Goal: Information Seeking & Learning: Learn about a topic

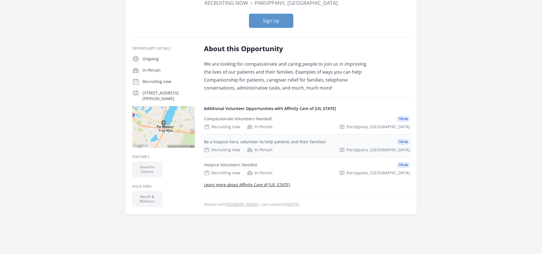
scroll to position [85, 0]
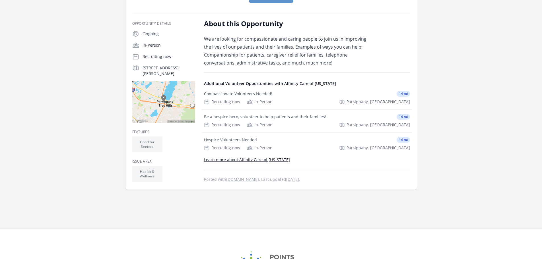
click at [250, 159] on link "Learn more about Affinity Care of [US_STATE]" at bounding box center [247, 159] width 86 height 5
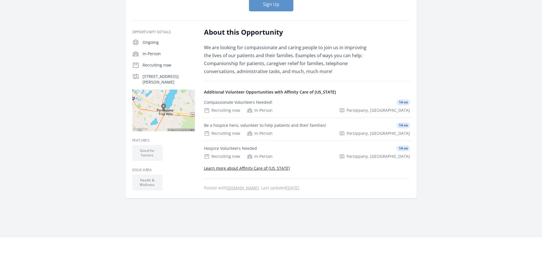
scroll to position [85, 0]
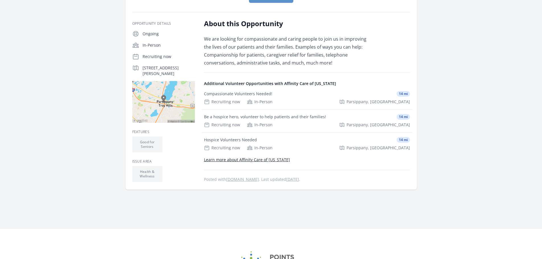
click at [146, 43] on div "In-Person" at bounding box center [168, 45] width 52 height 6
click at [263, 124] on div "In-Person" at bounding box center [260, 125] width 26 height 6
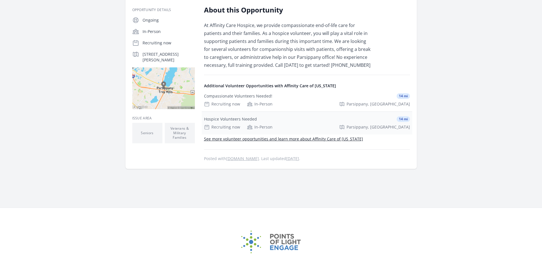
scroll to position [114, 0]
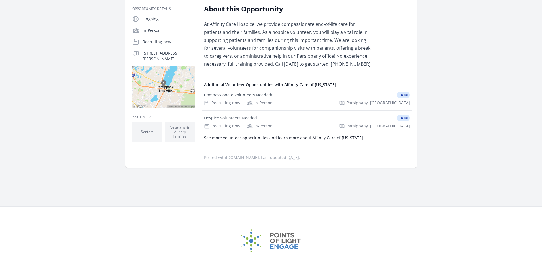
click at [281, 137] on link "See more volunteer opportunities and learn more about Affinity Care of New Jers…" at bounding box center [283, 137] width 159 height 5
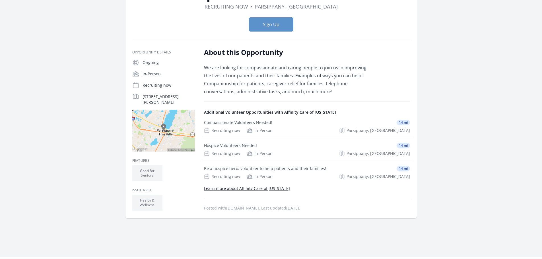
scroll to position [57, 0]
click at [232, 189] on link "Learn more about Affinity Care of [US_STATE]" at bounding box center [247, 187] width 86 height 5
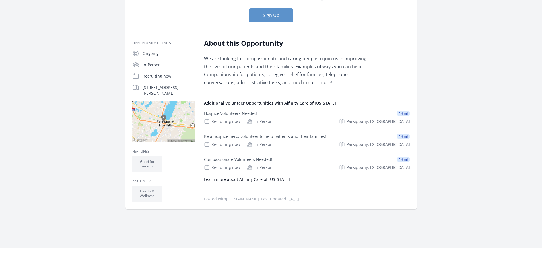
scroll to position [85, 0]
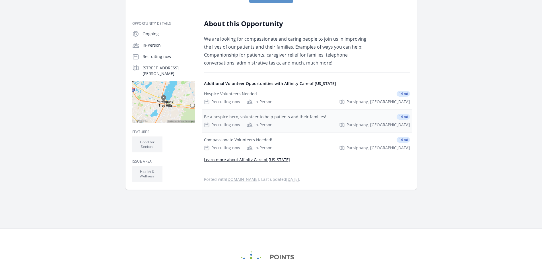
click at [258, 124] on div "In-Person" at bounding box center [260, 125] width 26 height 6
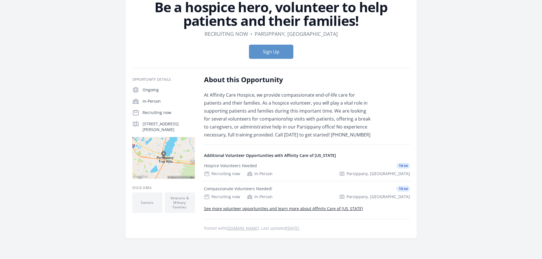
scroll to position [57, 0]
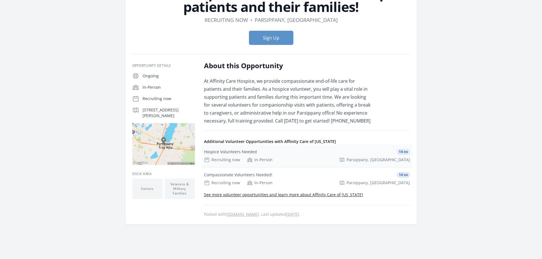
click at [261, 160] on div "In-Person" at bounding box center [260, 160] width 26 height 6
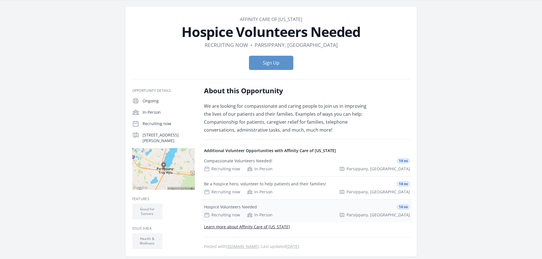
scroll to position [57, 0]
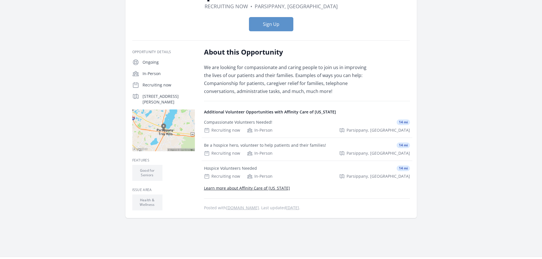
click at [259, 188] on link "Learn more about Affinity Care of [US_STATE]" at bounding box center [247, 187] width 86 height 5
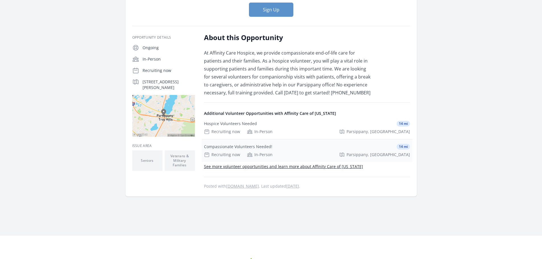
scroll to position [85, 0]
click at [293, 165] on link "See more volunteer opportunities and learn more about Affinity Care of New Jers…" at bounding box center [283, 166] width 159 height 5
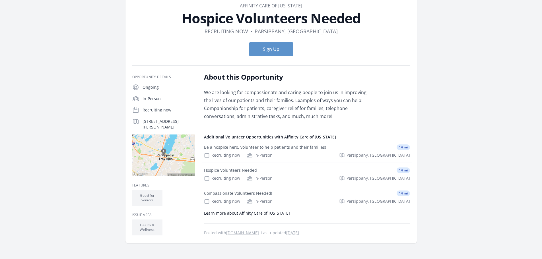
scroll to position [11, 0]
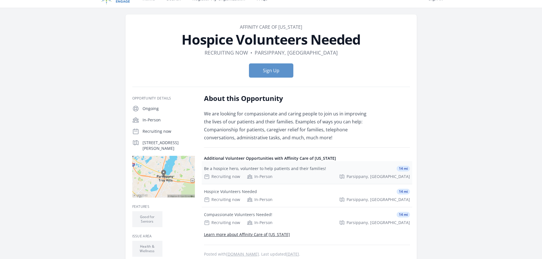
click at [258, 175] on div "In-Person" at bounding box center [260, 177] width 26 height 6
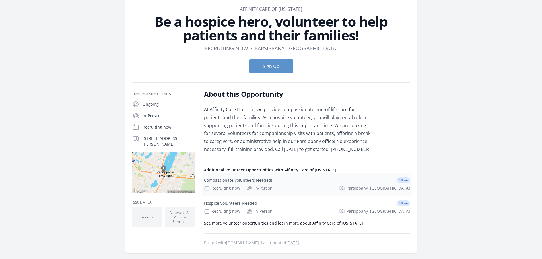
scroll to position [57, 0]
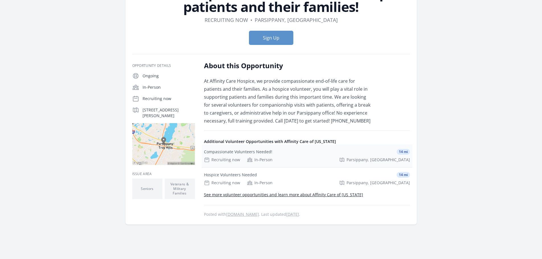
click at [221, 159] on div "Recruiting now" at bounding box center [222, 160] width 36 height 6
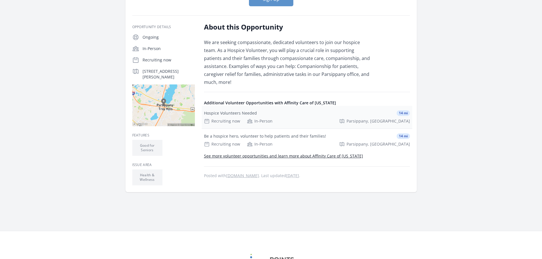
scroll to position [85, 0]
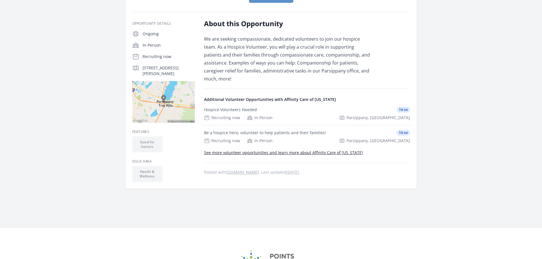
click at [281, 150] on link "See more volunteer opportunities and learn more about Affinity Care of [US_STAT…" at bounding box center [283, 152] width 159 height 5
